Goal: Task Accomplishment & Management: Manage account settings

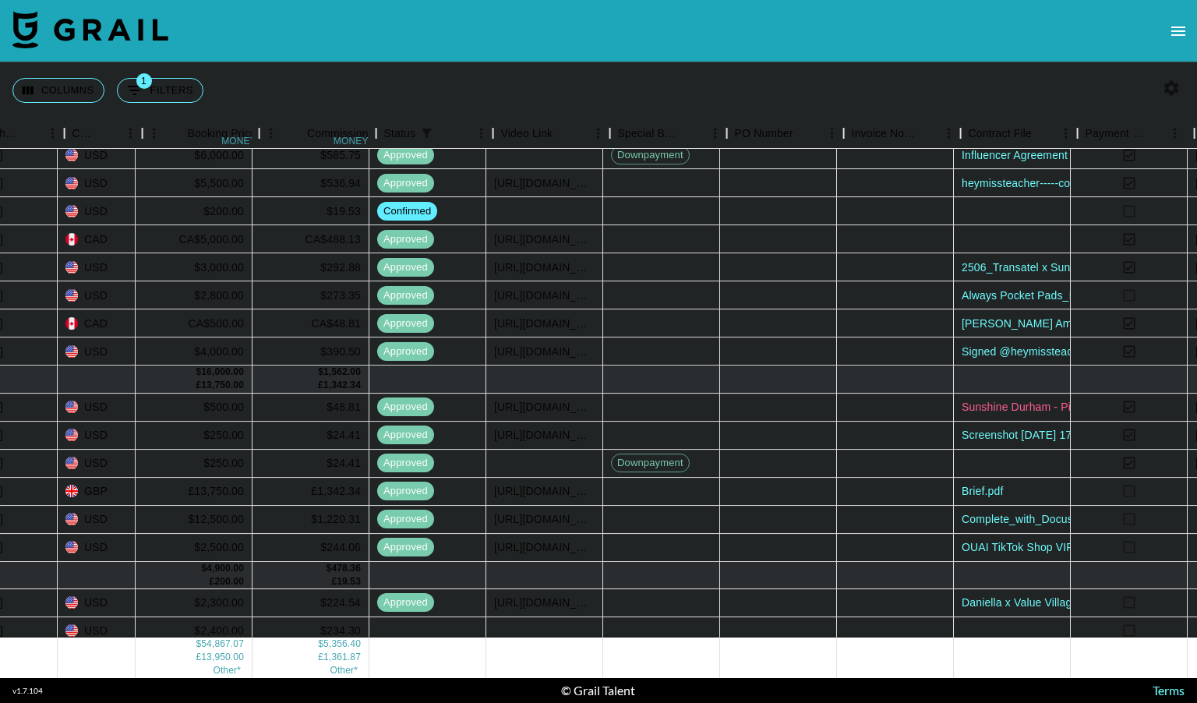
scroll to position [231, 1009]
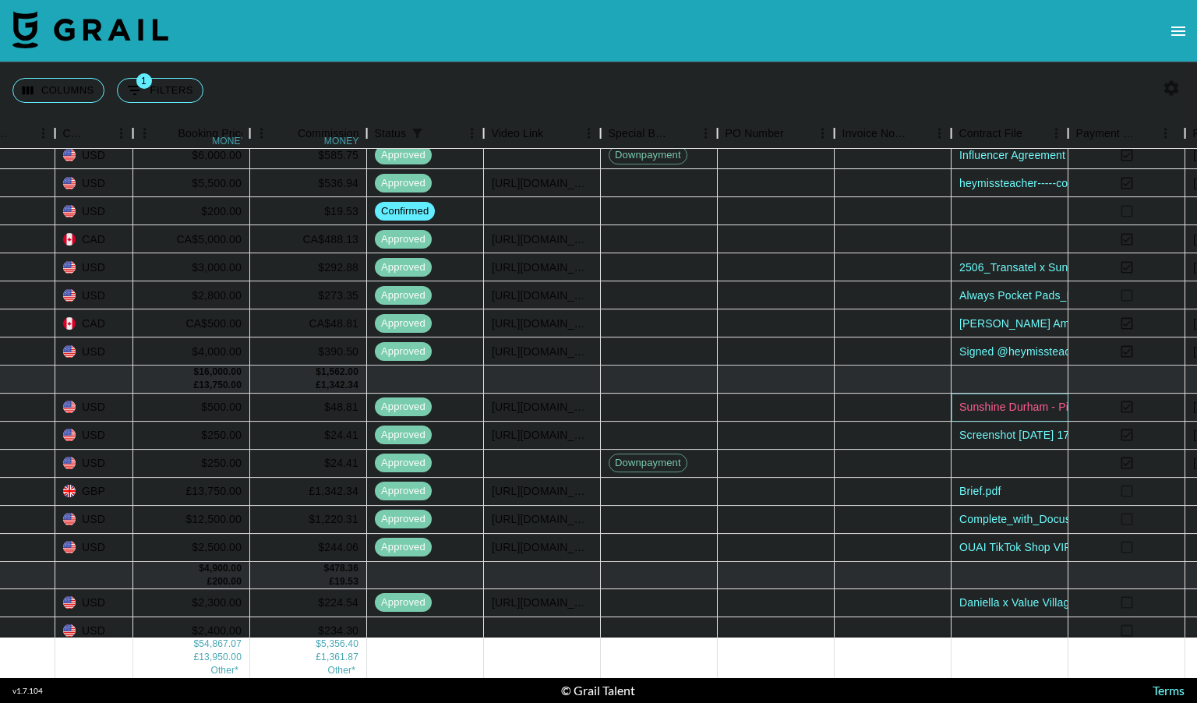
click at [1024, 404] on link "Sunshine Durham - Pilot Back-to-School 2025 Campaign.pdf" at bounding box center [1110, 407] width 300 height 16
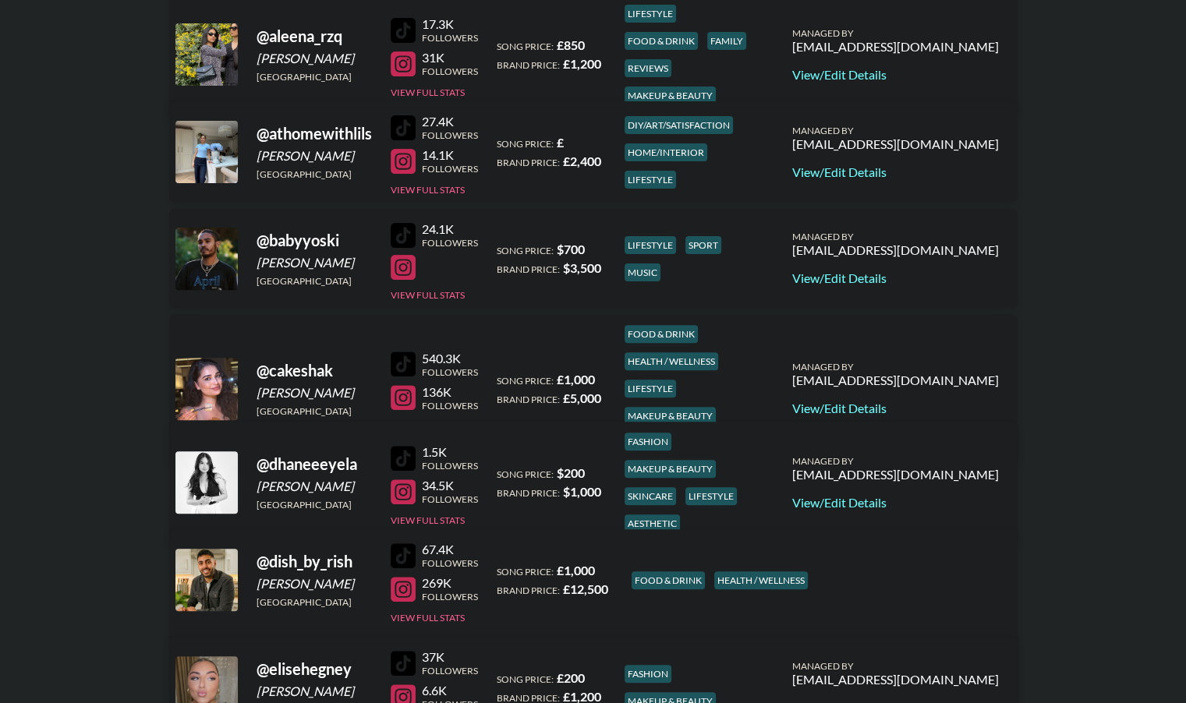
scroll to position [462, 0]
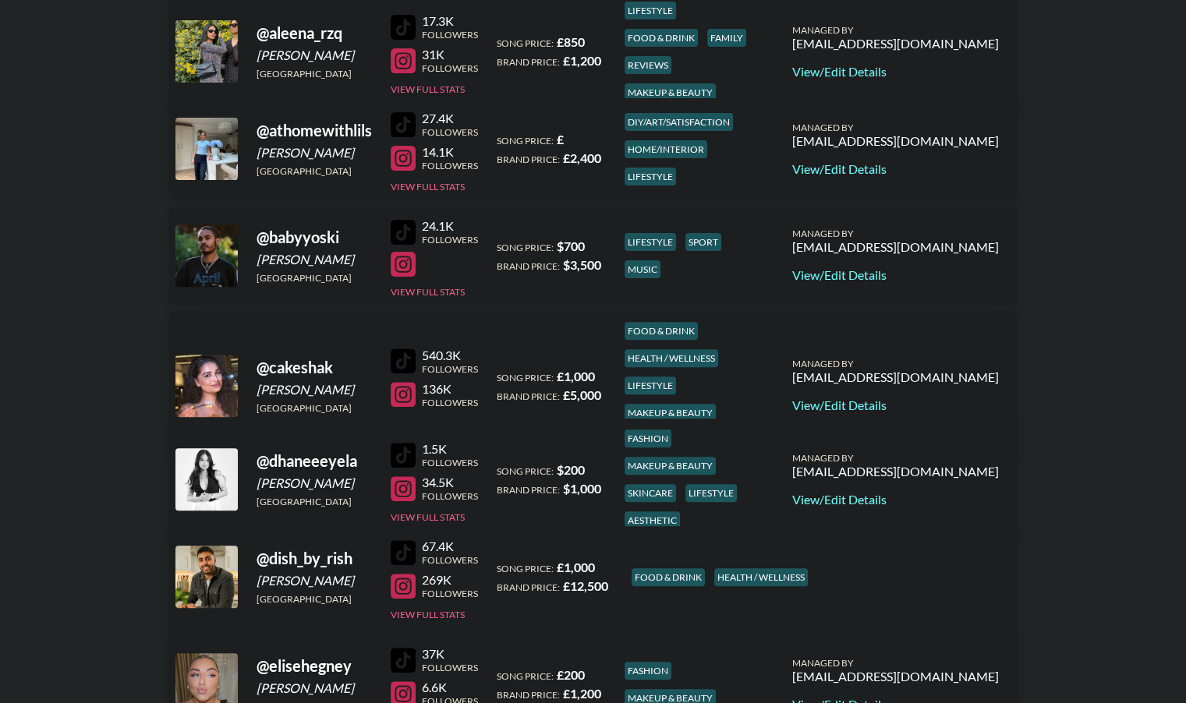
click at [410, 443] on div at bounding box center [403, 455] width 25 height 25
click at [926, 492] on link "View/Edit Details" at bounding box center [895, 500] width 207 height 16
click at [947, 492] on link "View/Edit Details" at bounding box center [895, 500] width 207 height 16
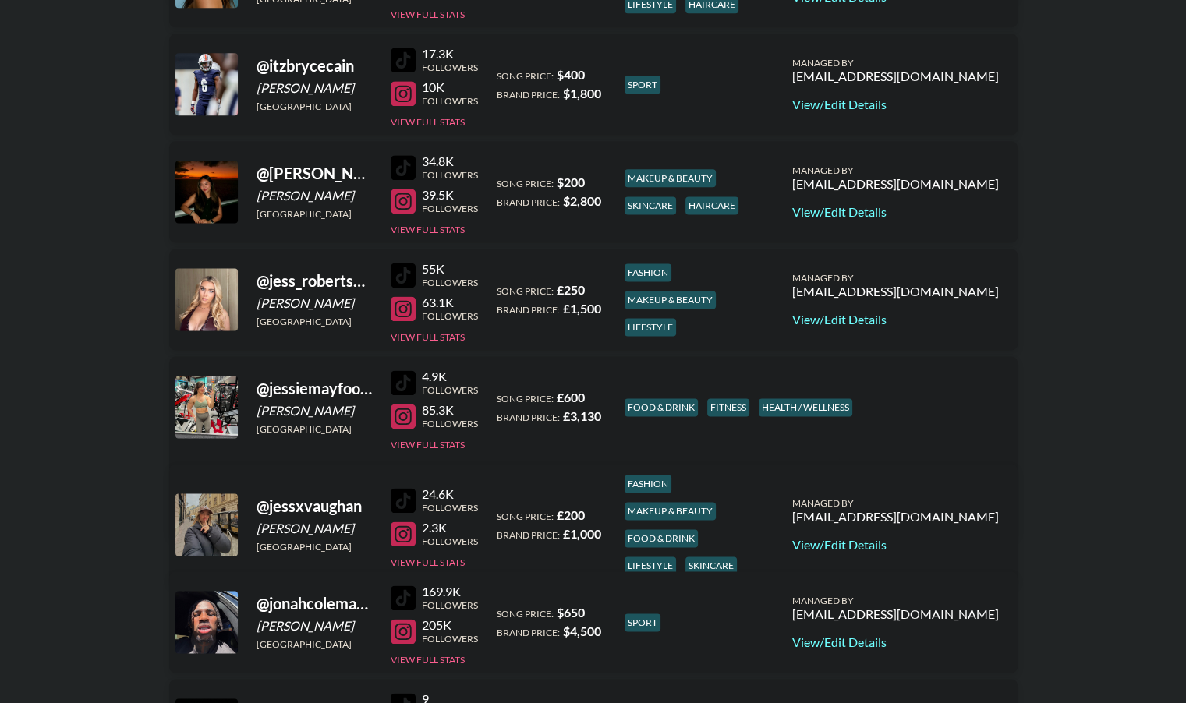
scroll to position [2055, 0]
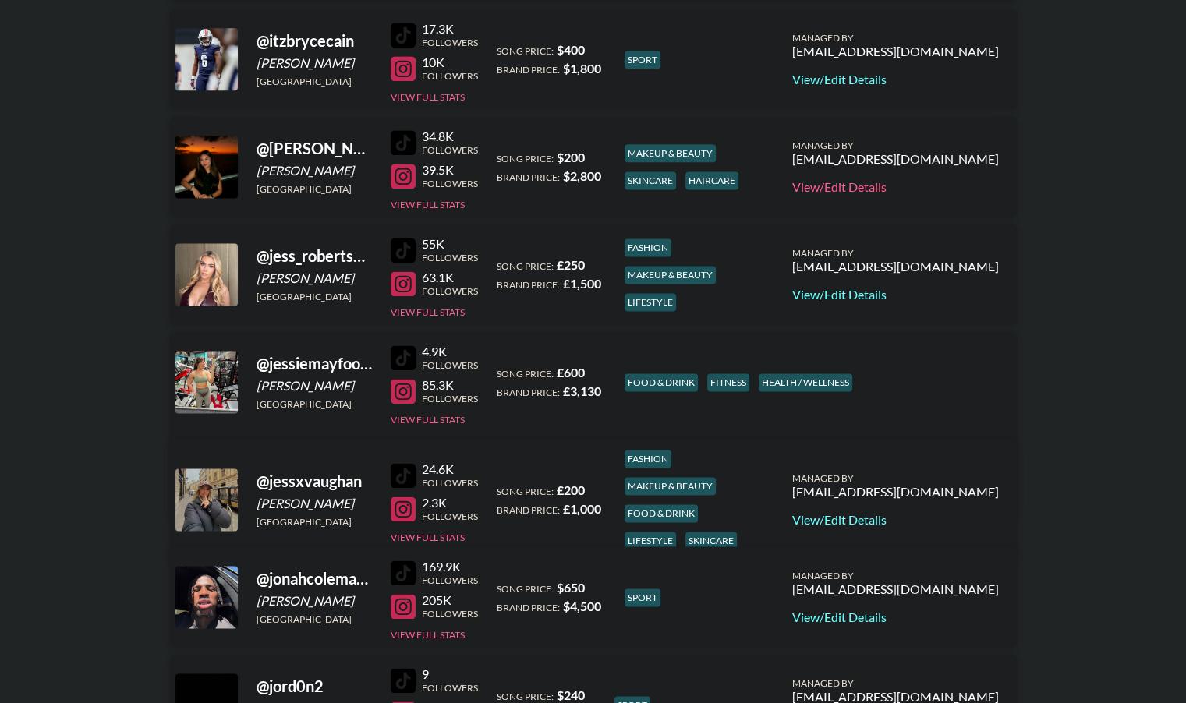
click at [925, 185] on link "View/Edit Details" at bounding box center [895, 187] width 207 height 16
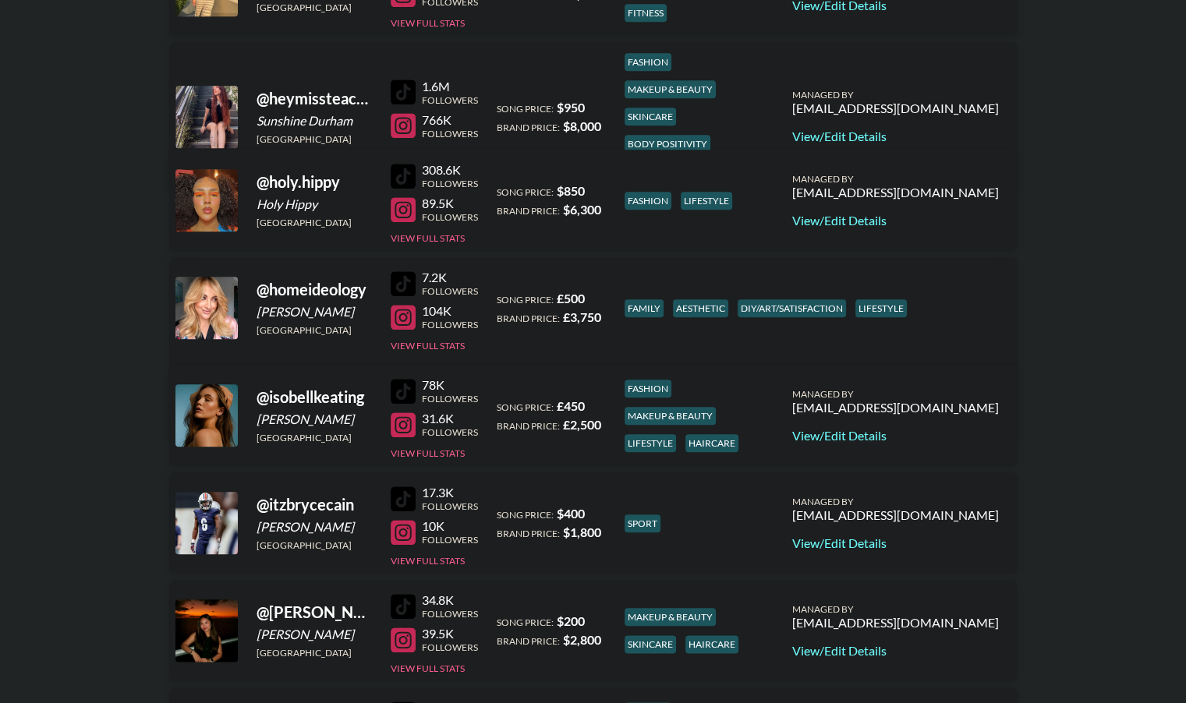
scroll to position [1586, 0]
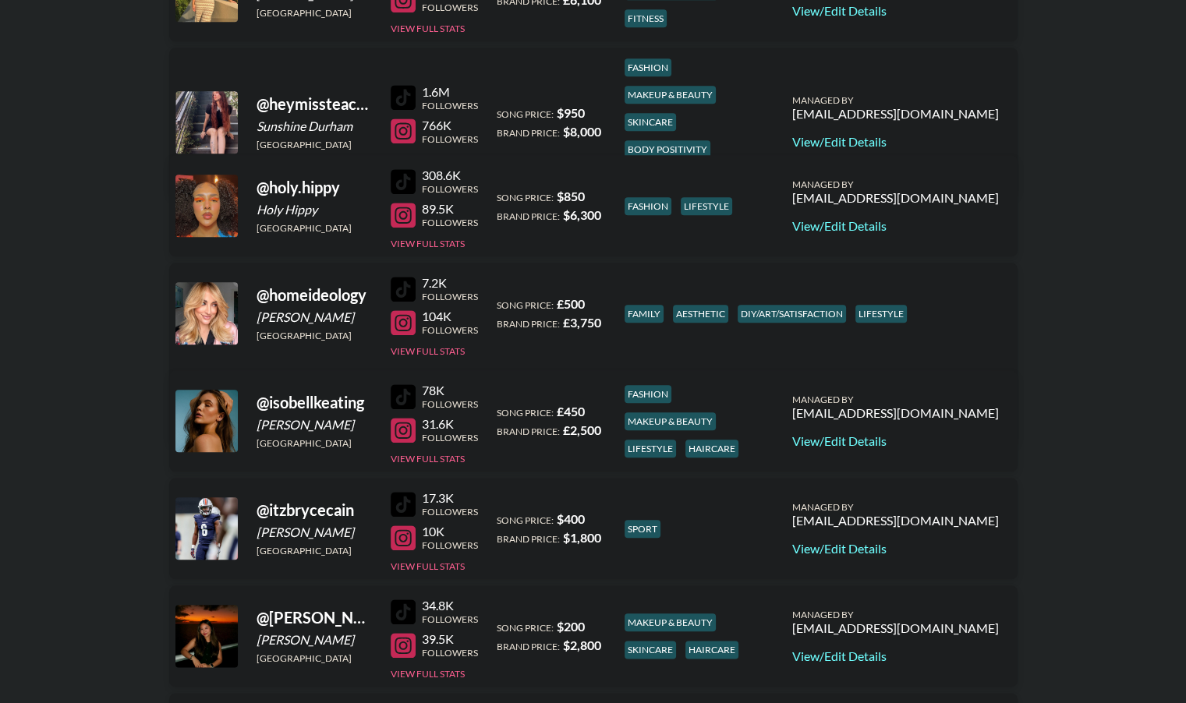
drag, startPoint x: 334, startPoint y: 405, endPoint x: 116, endPoint y: 369, distance: 220.4
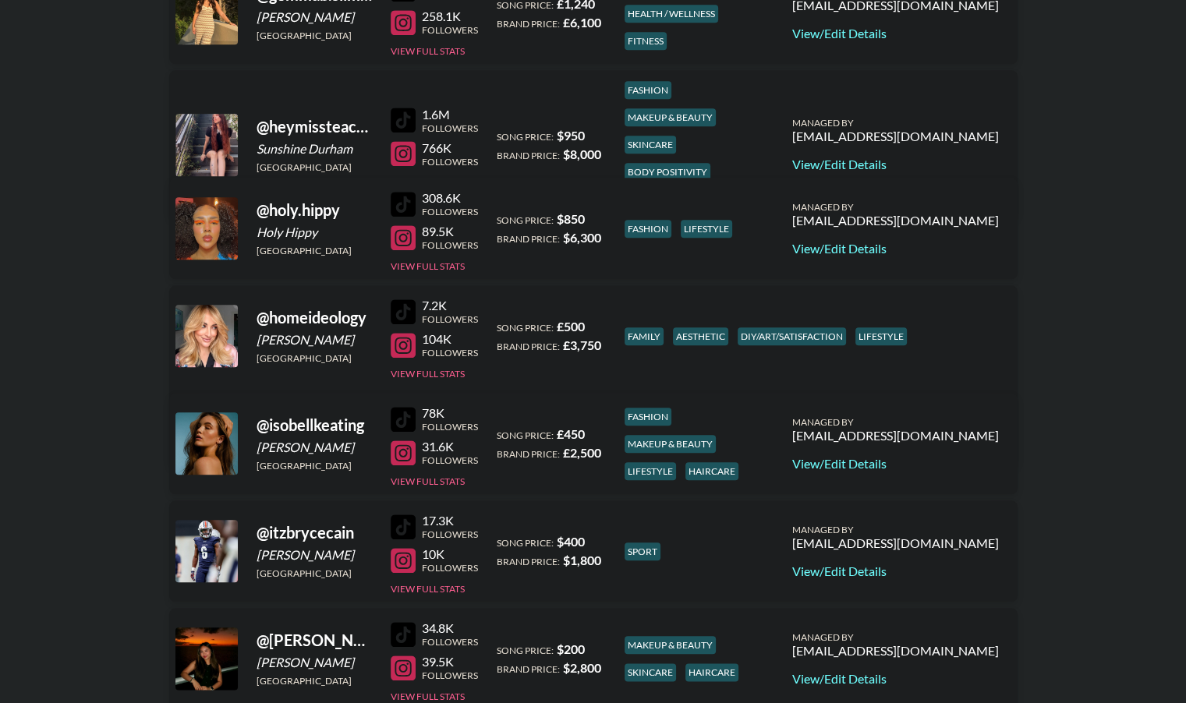
scroll to position [1569, 0]
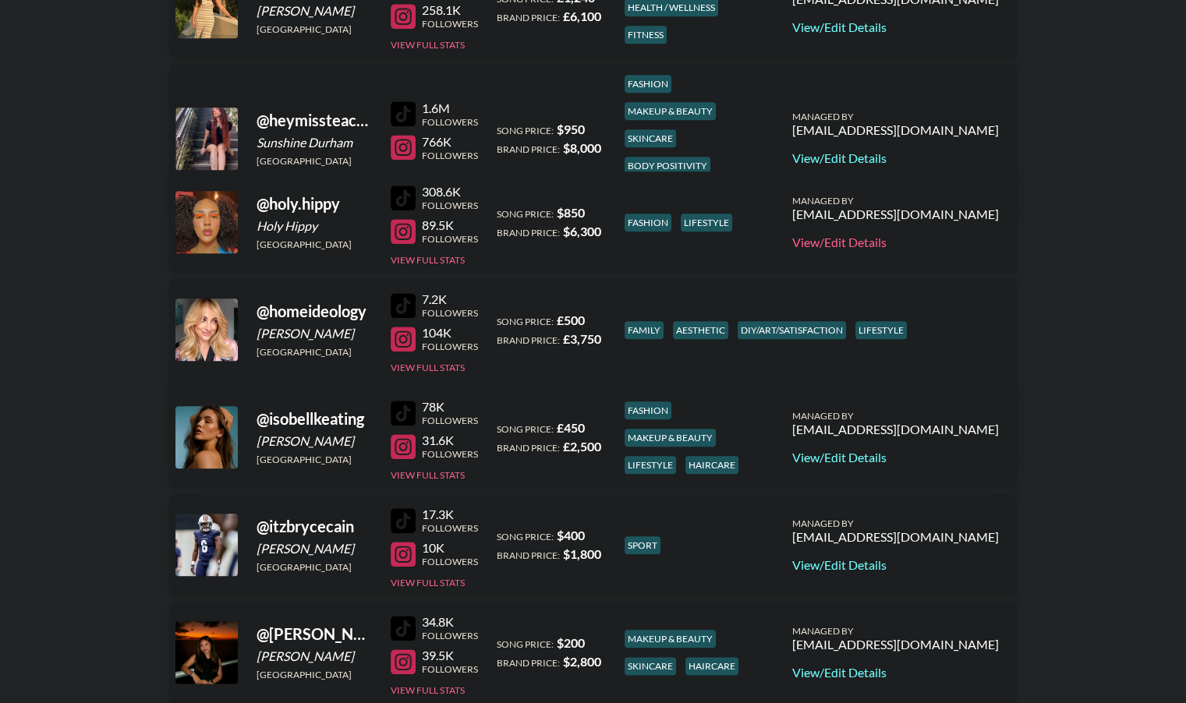
click at [933, 237] on link "View/Edit Details" at bounding box center [895, 243] width 207 height 16
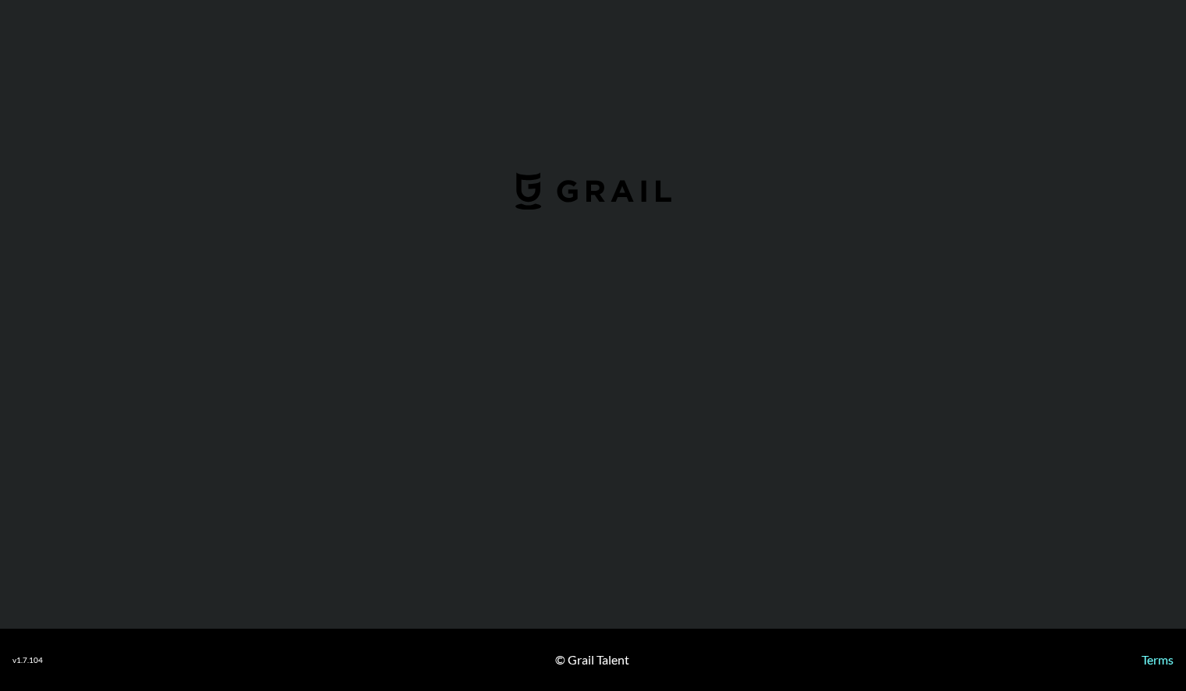
select select "USD"
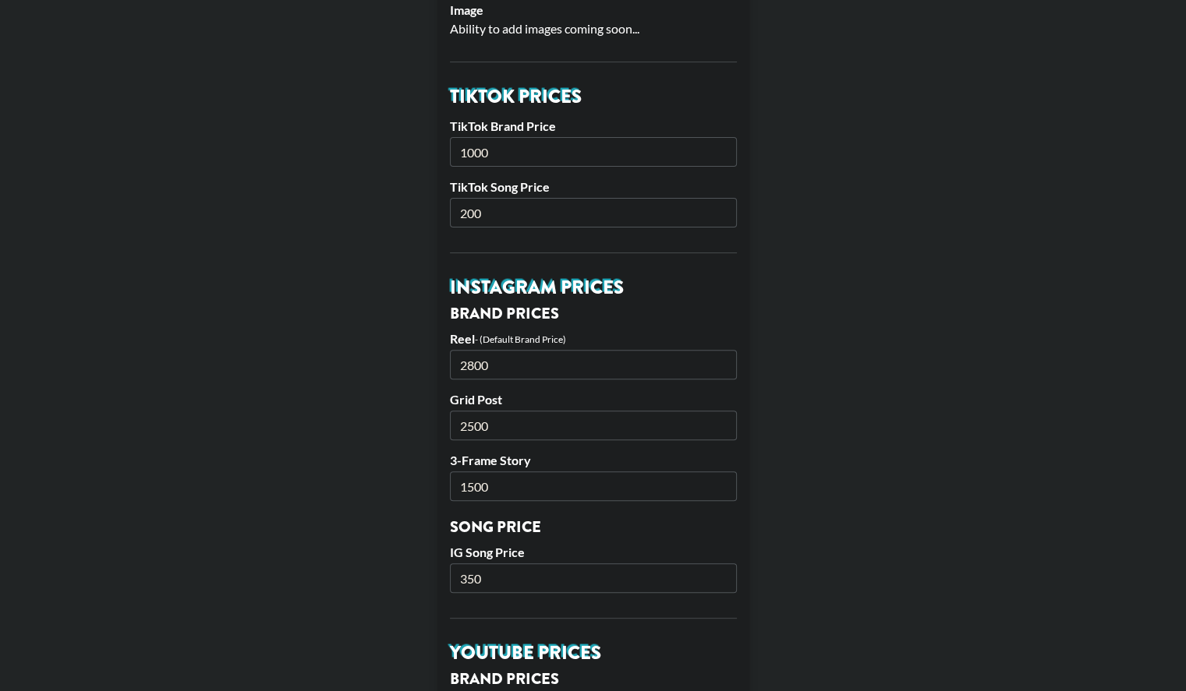
scroll to position [488, 12]
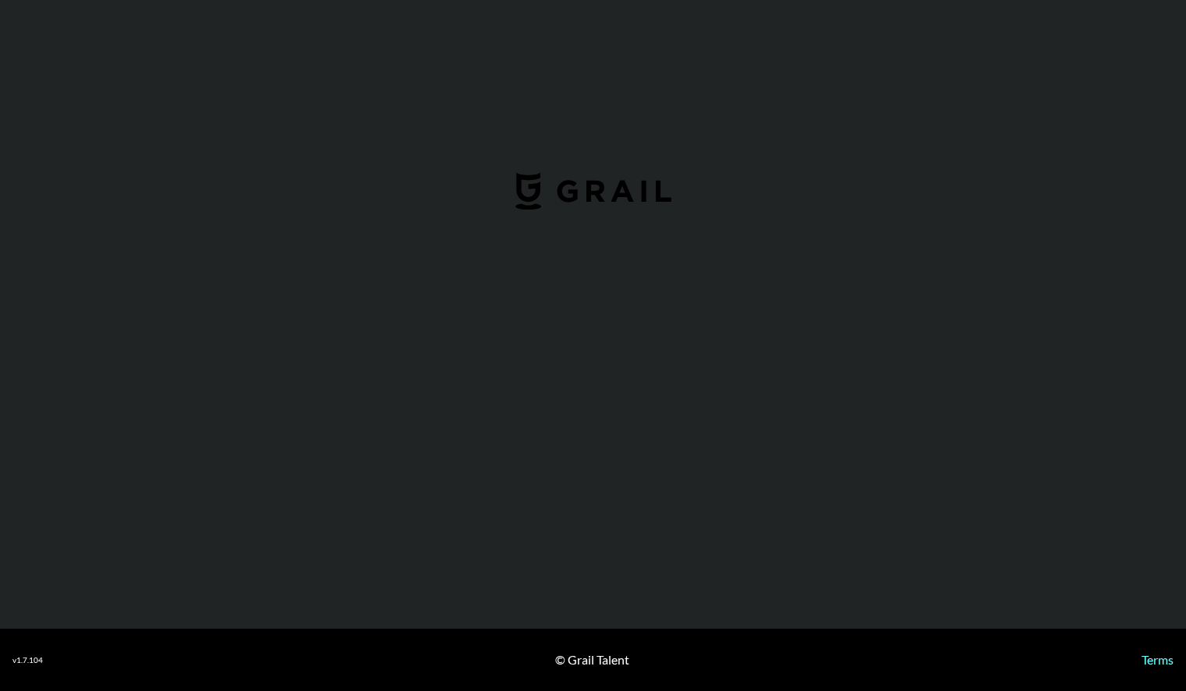
select select "USD"
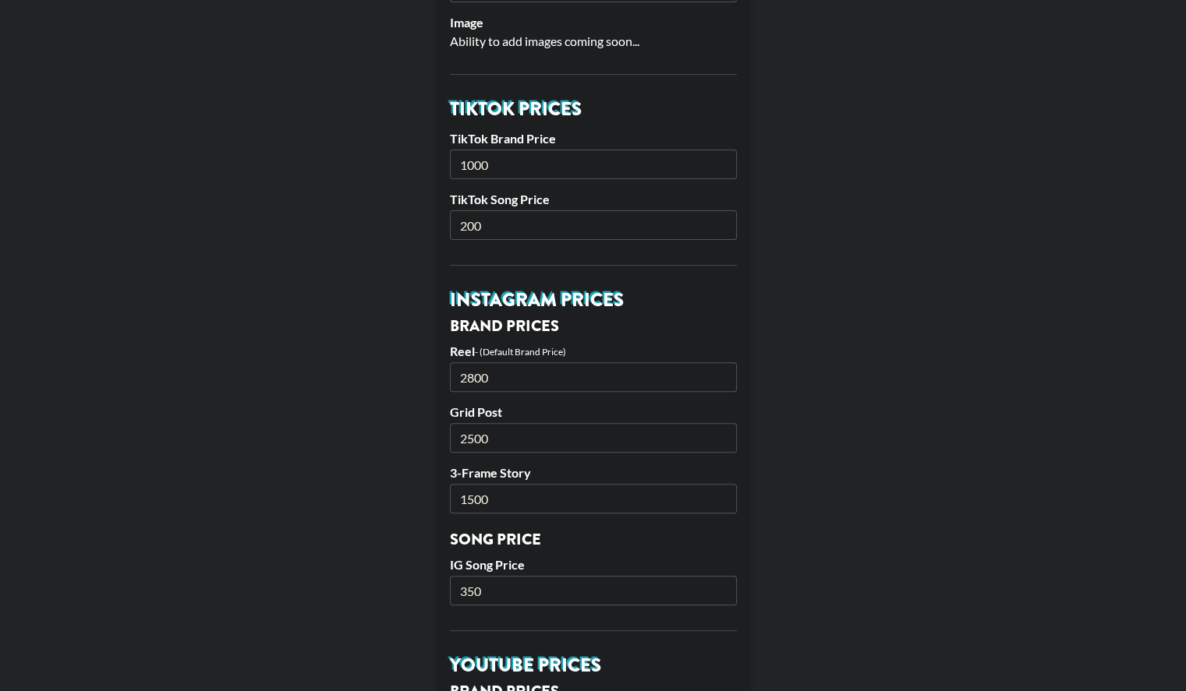
scroll to position [490, 0]
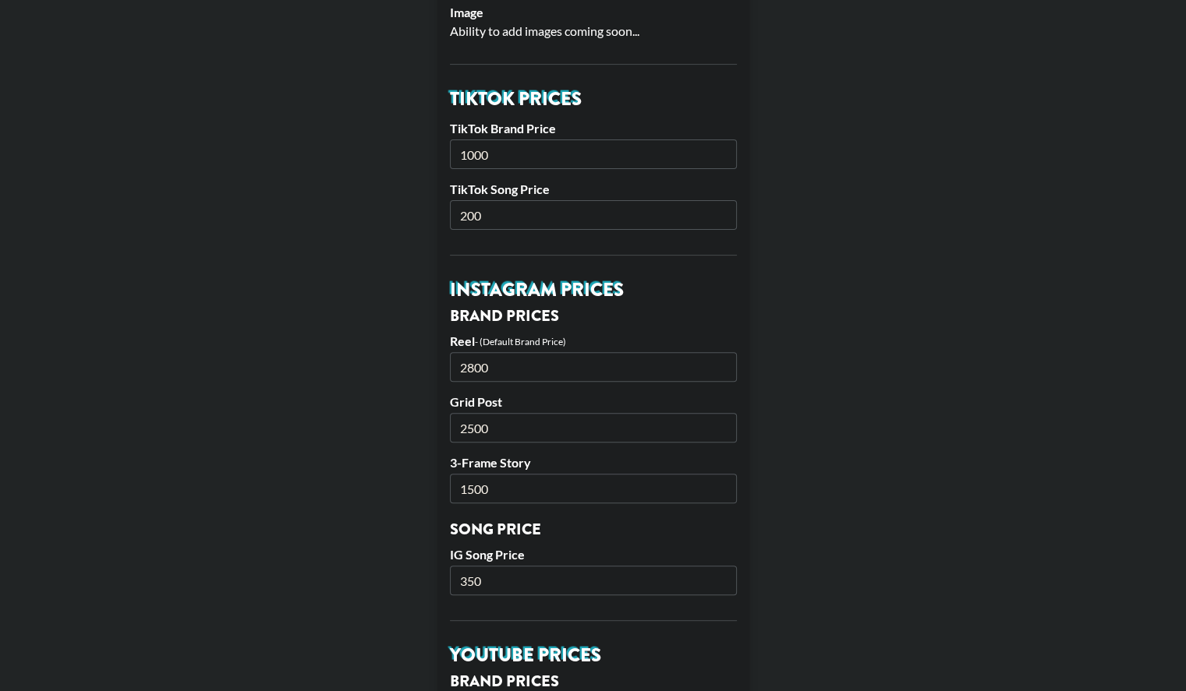
click at [479, 370] on input "2800" at bounding box center [593, 367] width 287 height 30
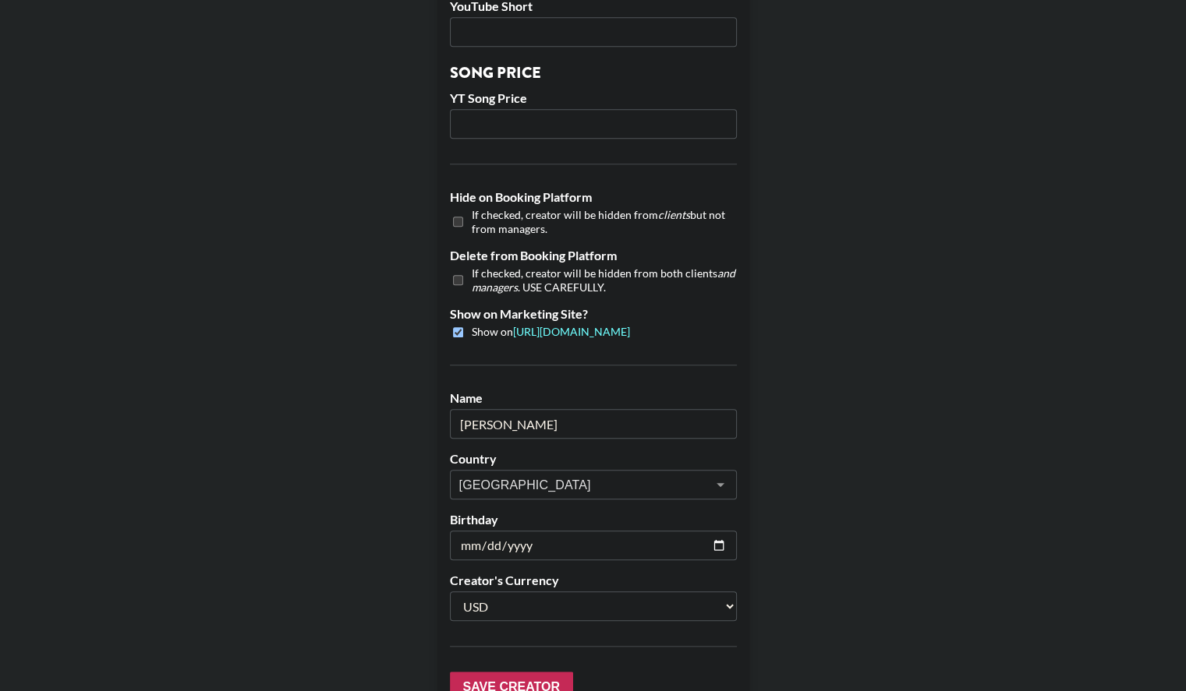
scroll to position [1355, 0]
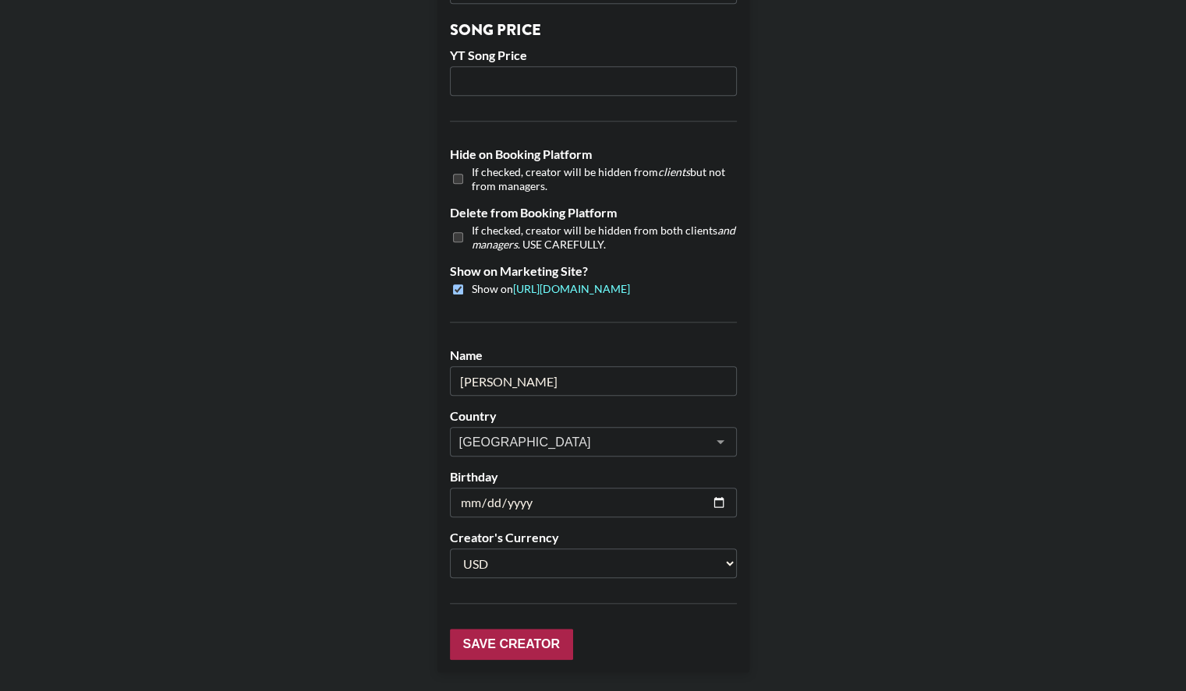
type input "3000"
click at [510, 645] on input "Save Creator" at bounding box center [511, 644] width 123 height 31
click at [508, 632] on input "Save Creator" at bounding box center [511, 644] width 123 height 31
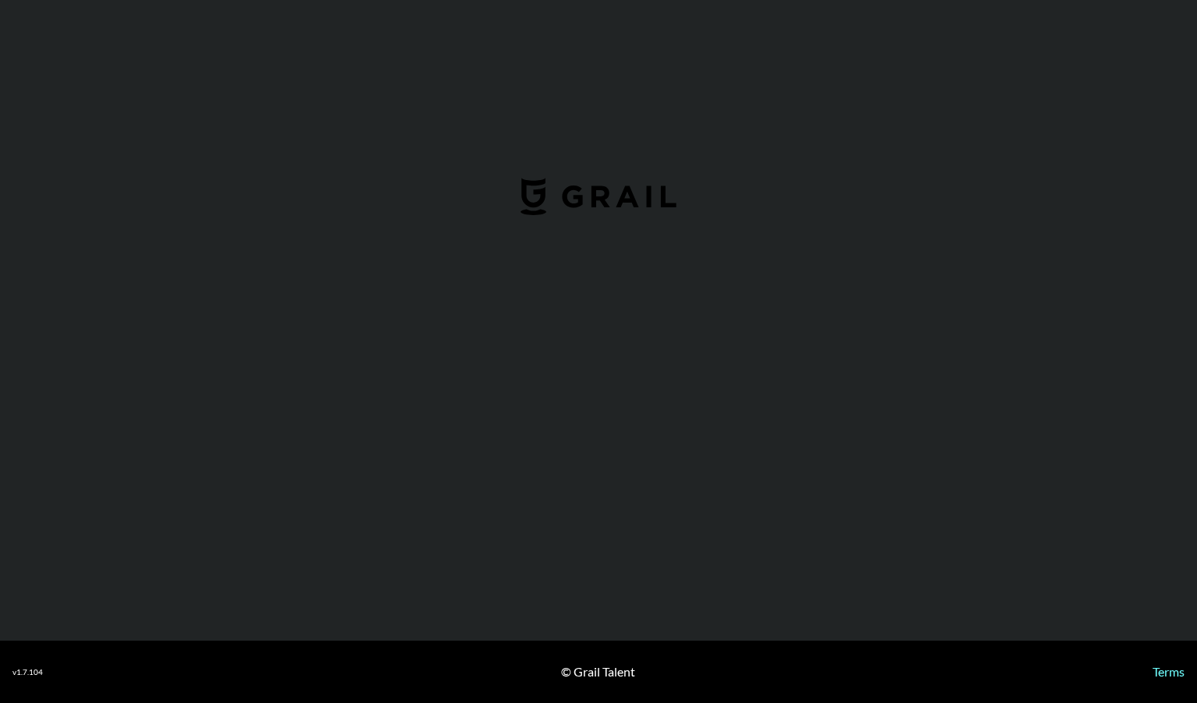
select select "USD"
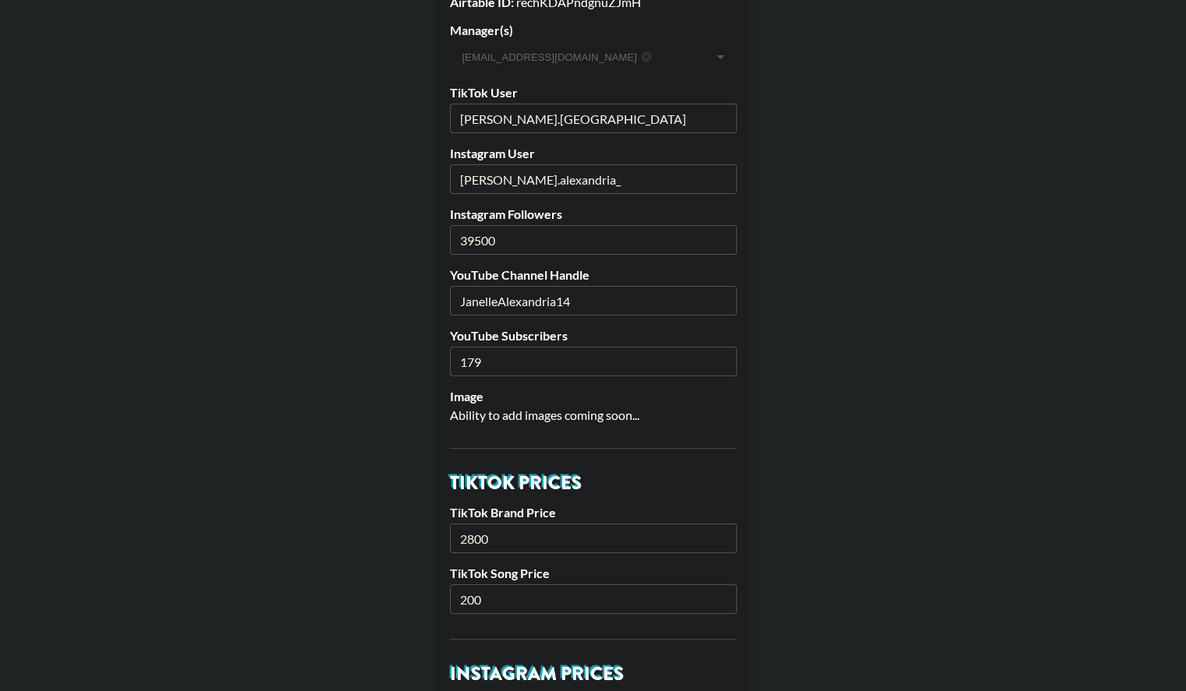
scroll to position [111, 0]
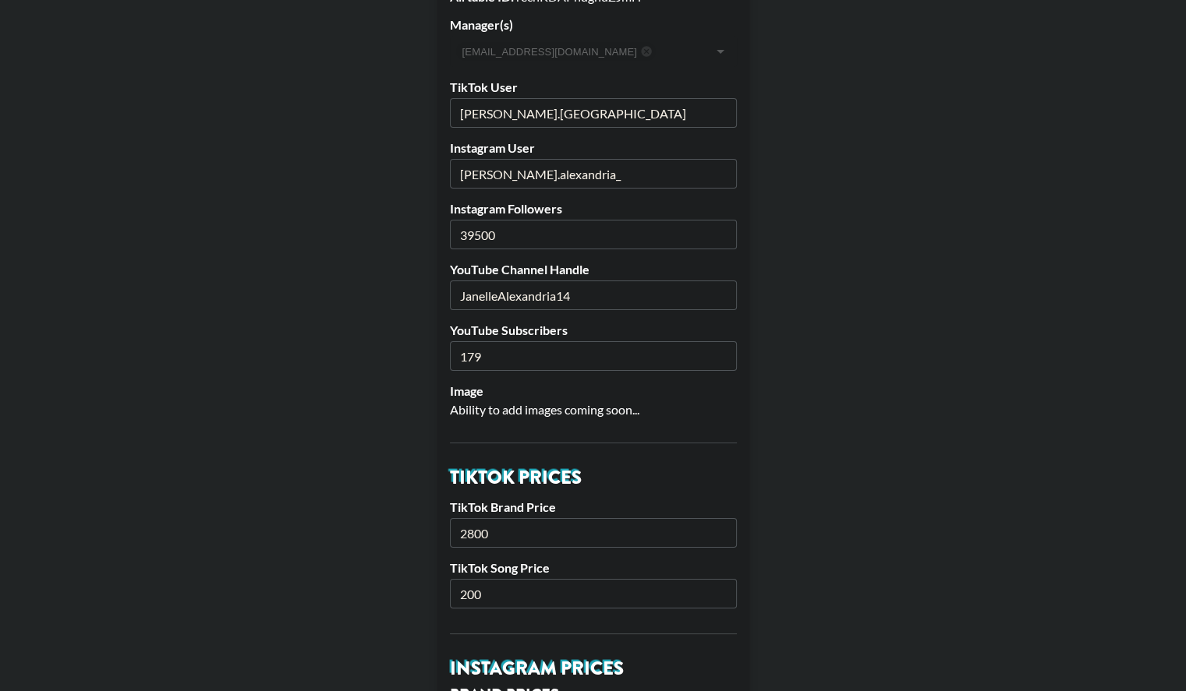
drag, startPoint x: 502, startPoint y: 542, endPoint x: 396, endPoint y: 532, distance: 106.4
type input "3"
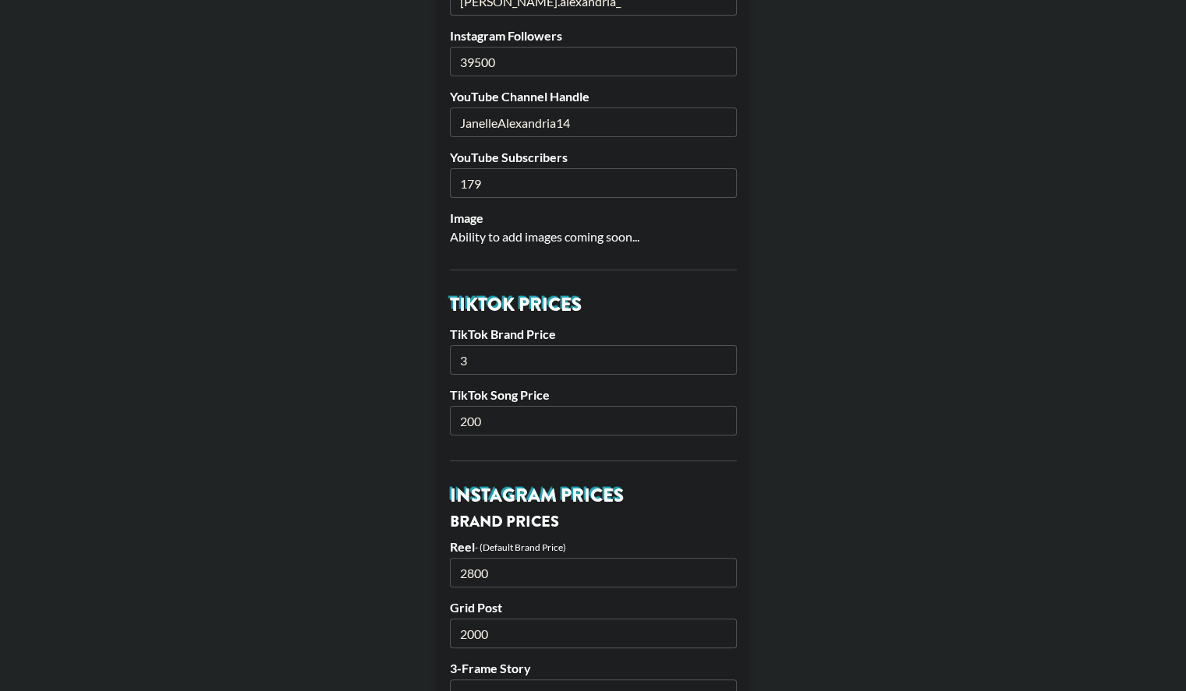
scroll to position [289, 0]
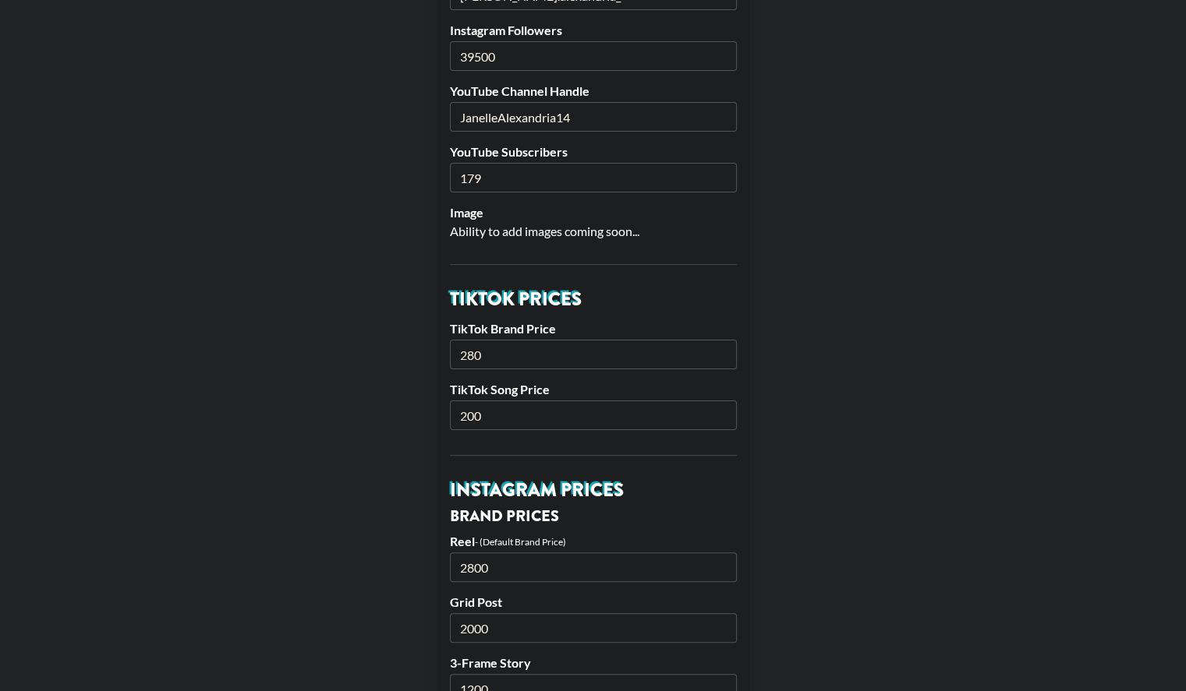
type input "2800"
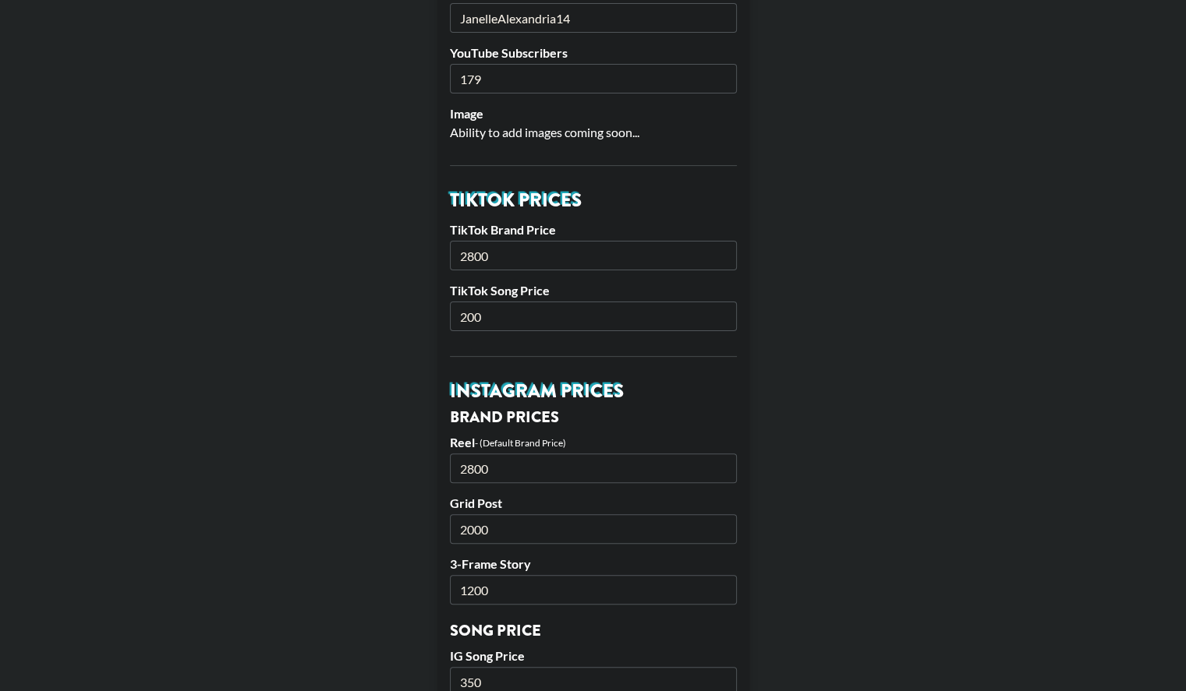
drag, startPoint x: 516, startPoint y: 467, endPoint x: 416, endPoint y: 467, distance: 100.6
click at [416, 467] on main "Airtable ID: rechKDAPndgnuZJmH Manager(s) amyf@grail-talent.com ​ TikTok User j…" at bounding box center [592, 669] width 1161 height 1940
type input "3000"
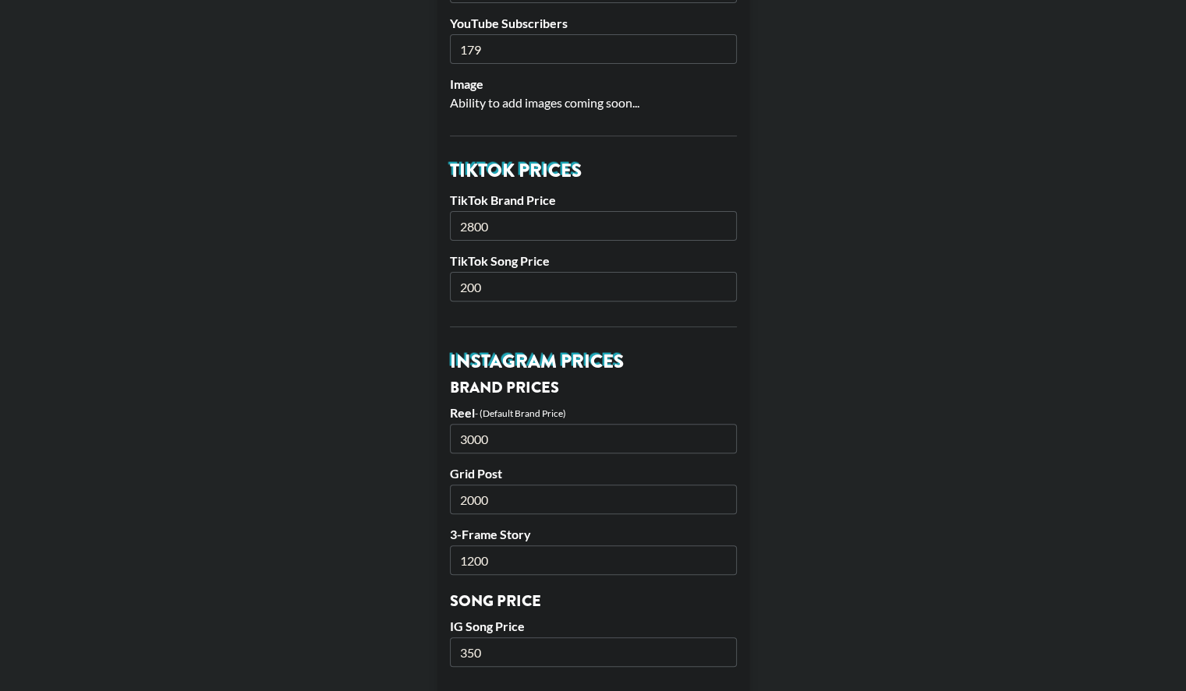
scroll to position [469, 0]
click at [484, 488] on input "2000" at bounding box center [593, 498] width 287 height 30
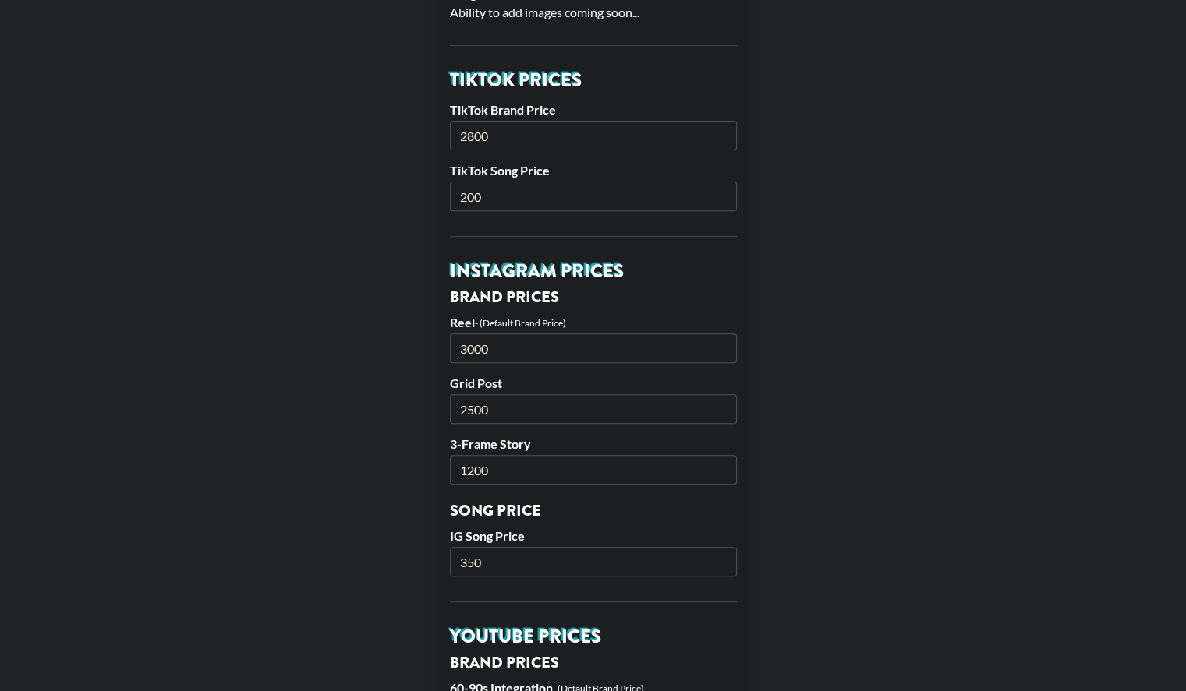
scroll to position [560, 0]
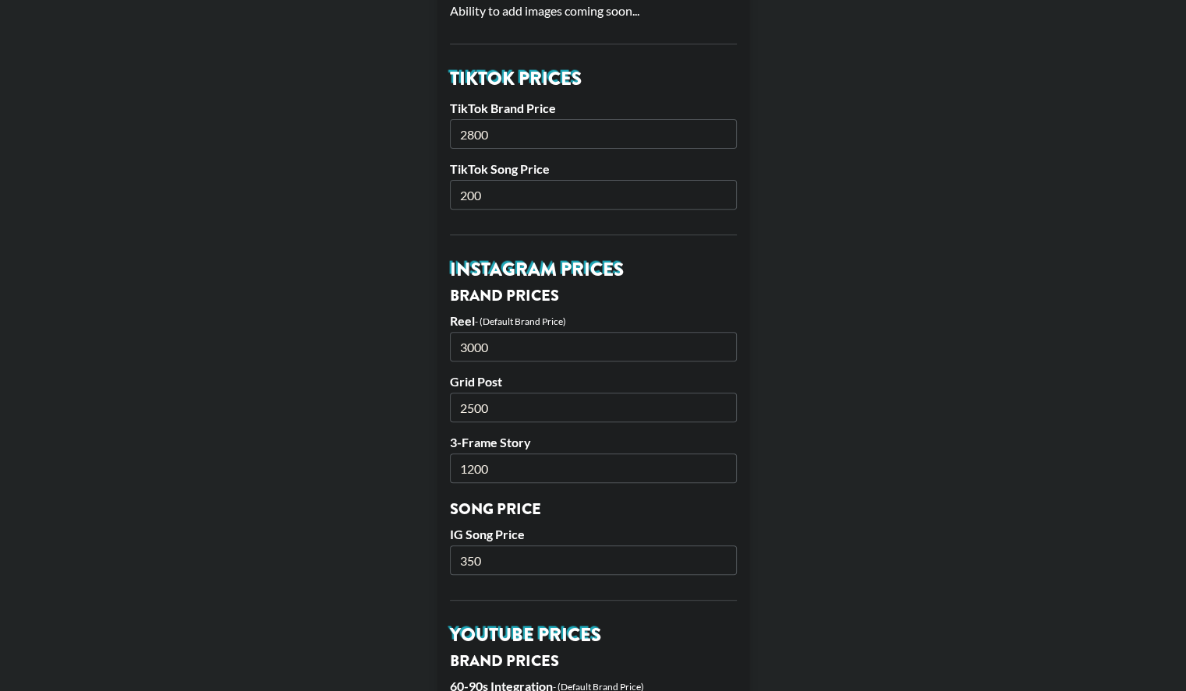
type input "2500"
click at [477, 193] on input "200" at bounding box center [593, 195] width 287 height 30
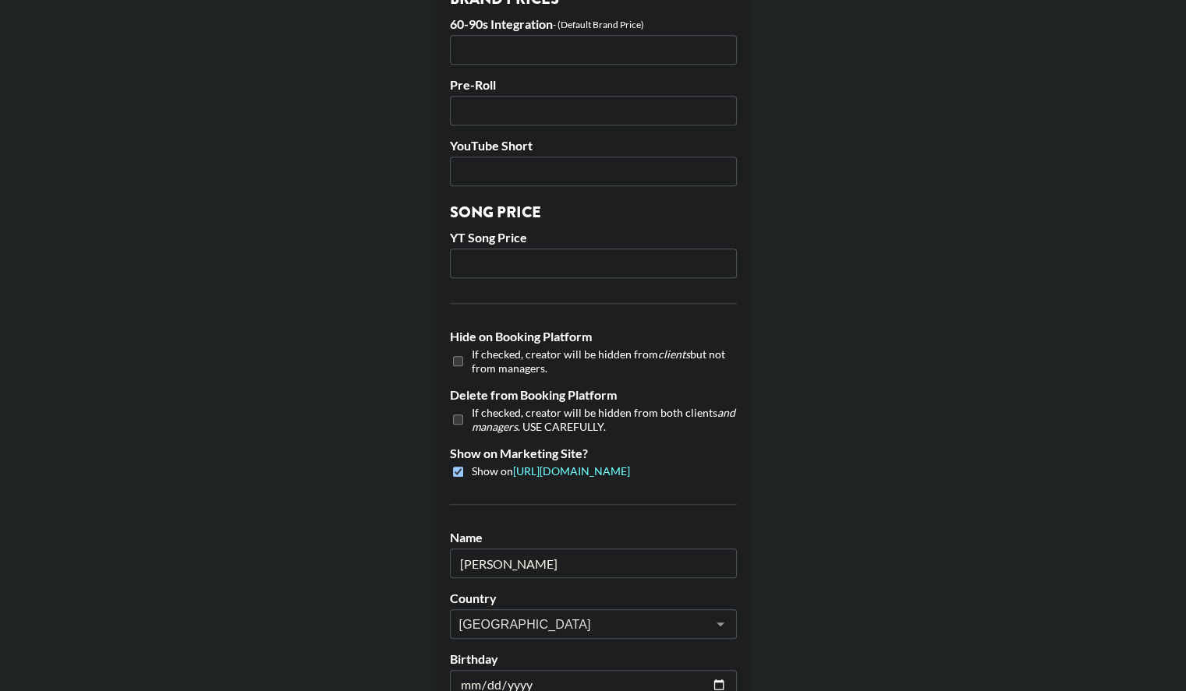
scroll to position [1472, 0]
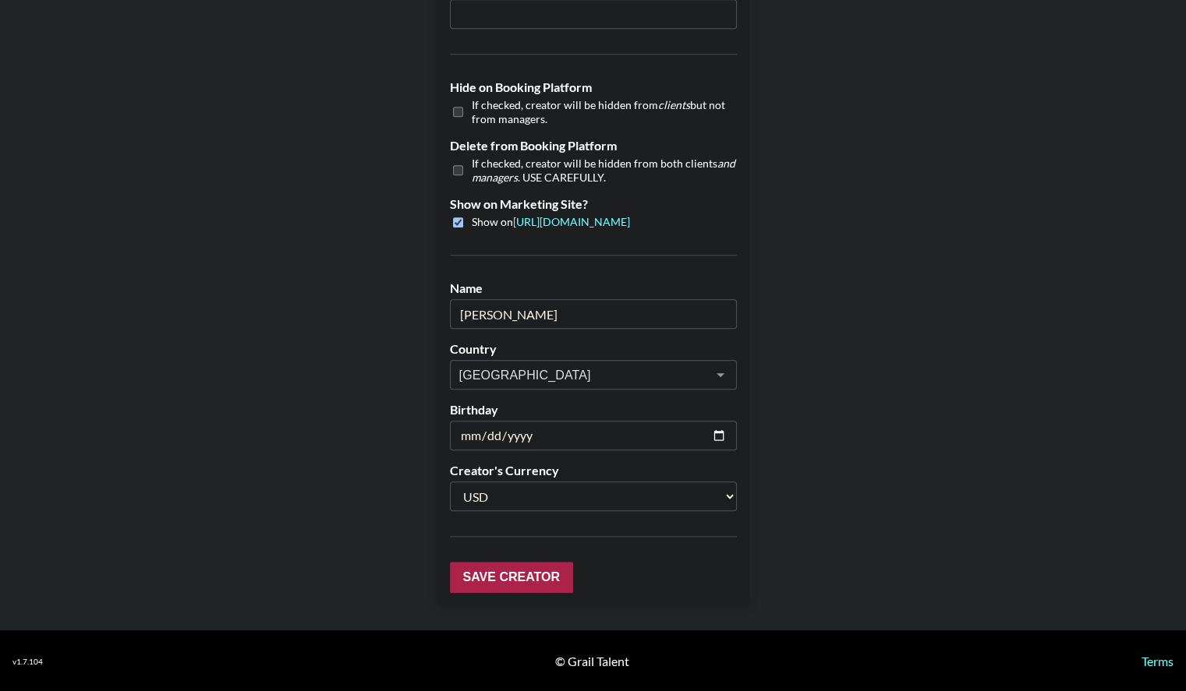
type input "350"
drag, startPoint x: 527, startPoint y: 579, endPoint x: 484, endPoint y: 582, distance: 43.0
click at [484, 582] on input "Save Creator" at bounding box center [511, 577] width 123 height 31
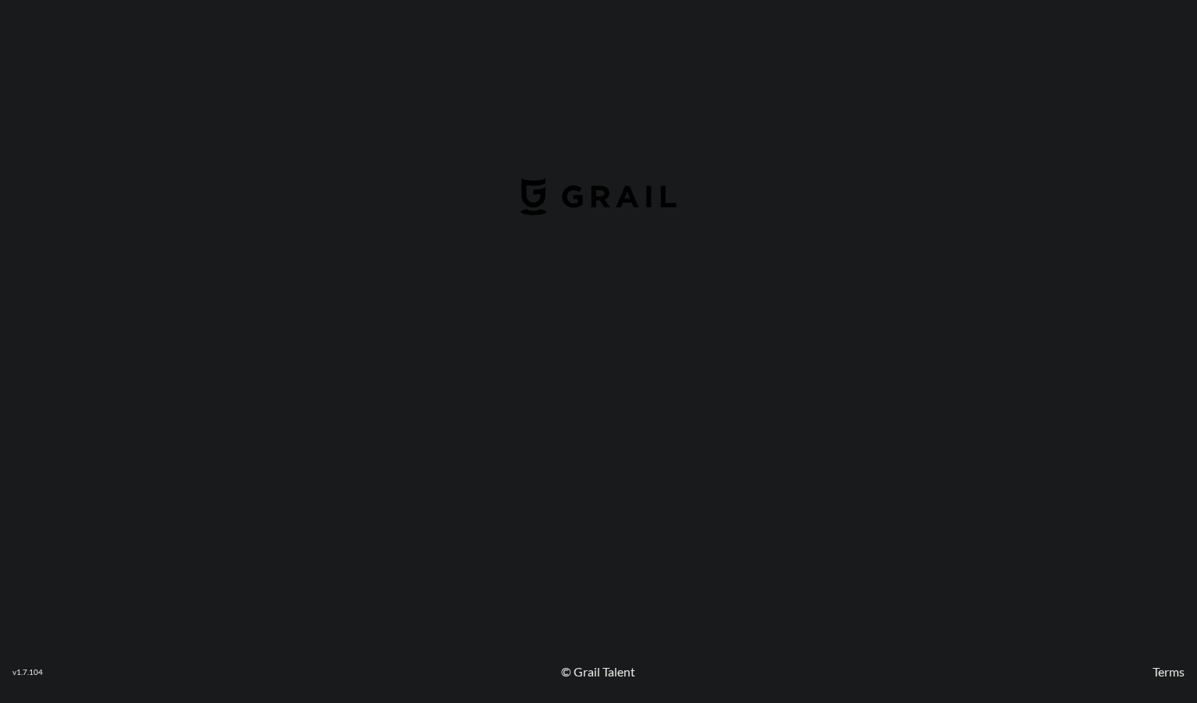
select select "USD"
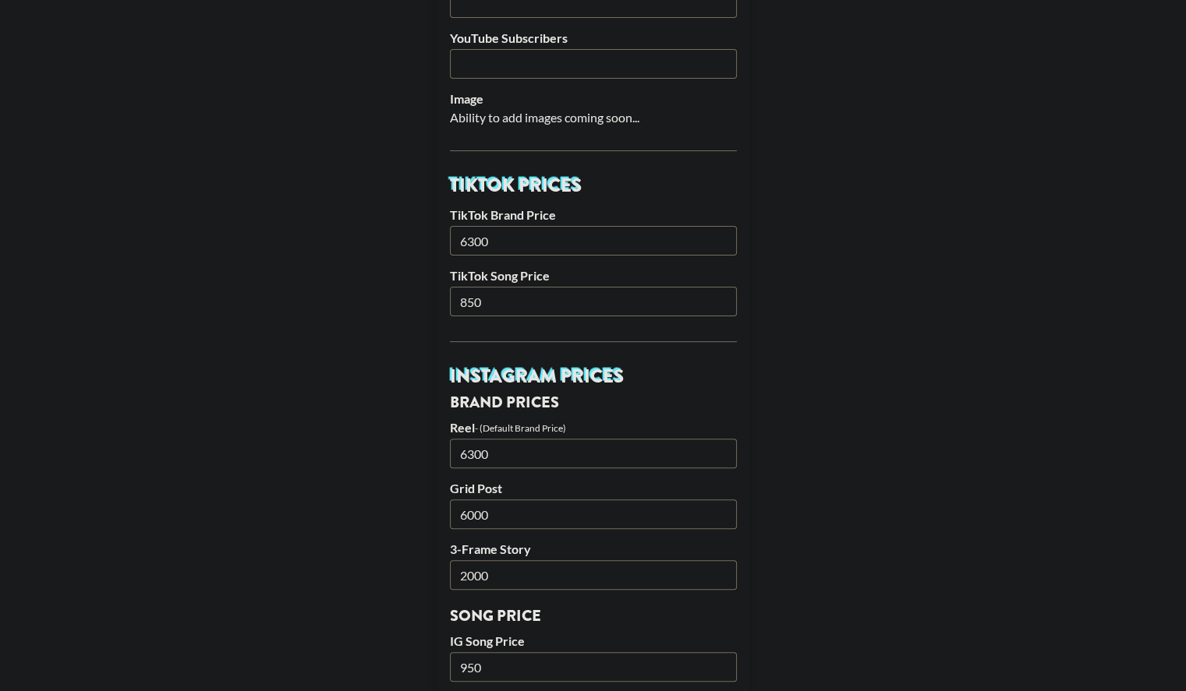
scroll to position [394, 0]
